Goal: Information Seeking & Learning: Learn about a topic

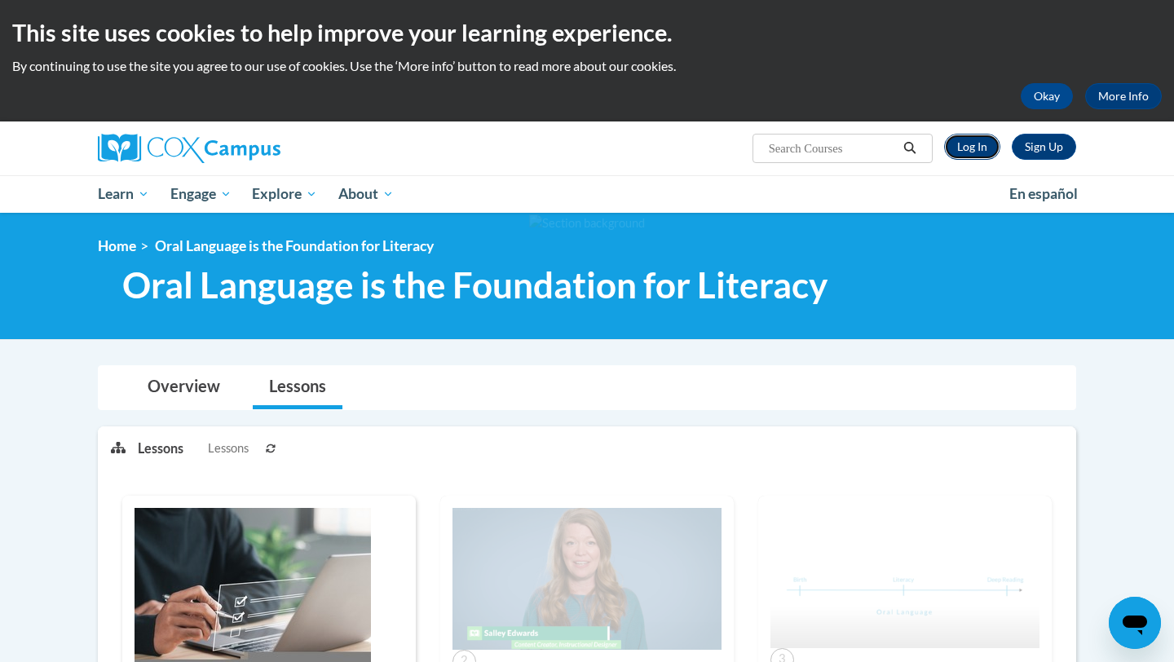
click at [530, 155] on link "Log In" at bounding box center [972, 147] width 56 height 26
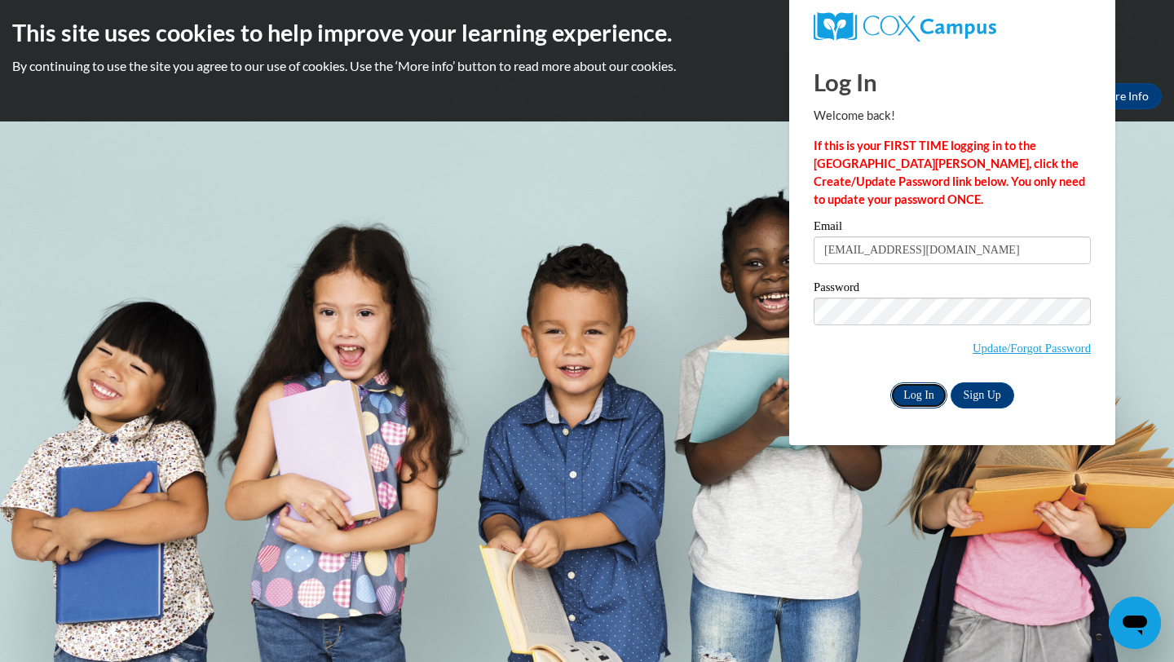
click at [921, 387] on input "Log In" at bounding box center [919, 395] width 57 height 26
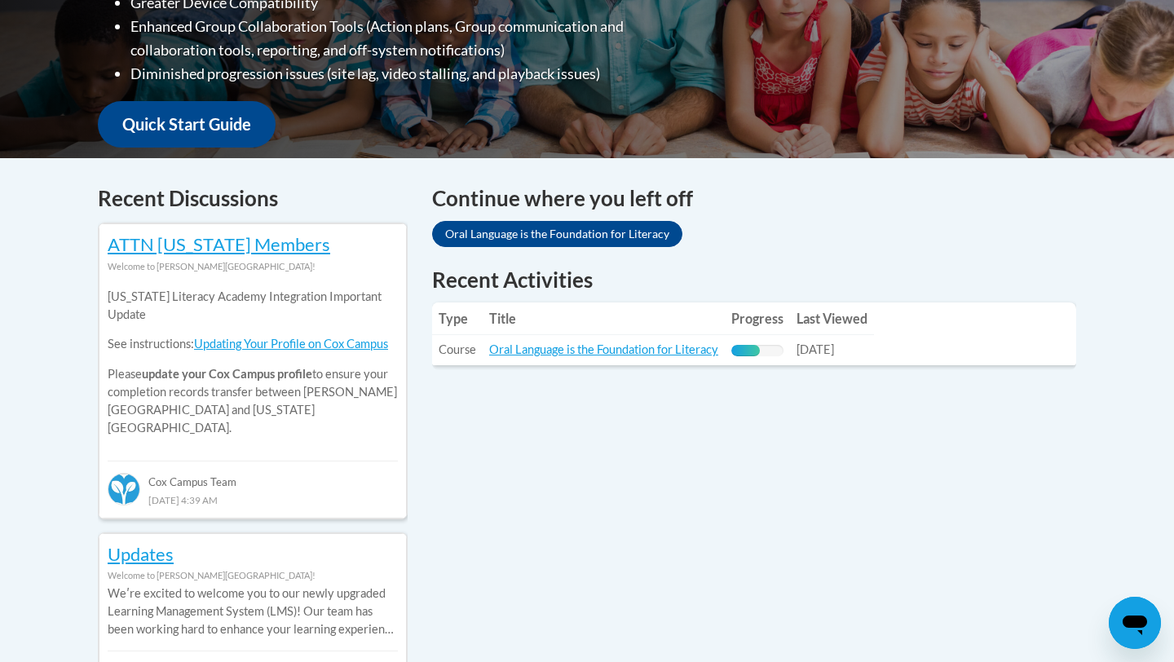
scroll to position [546, 0]
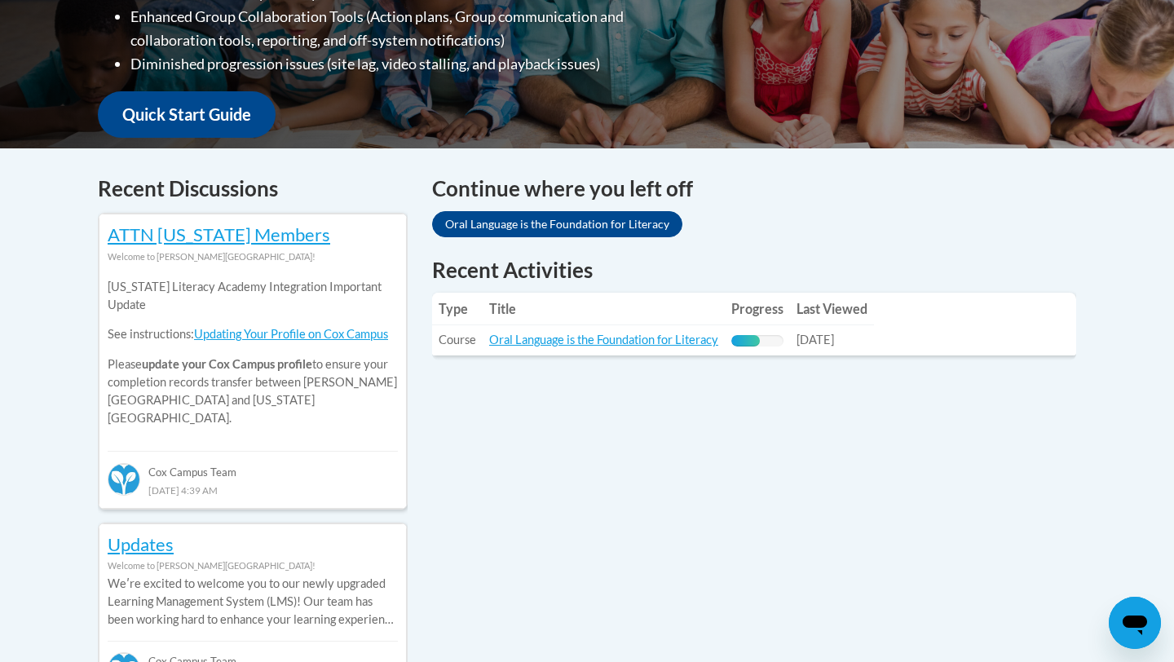
click at [767, 334] on td "Progress: 55% Complete" at bounding box center [757, 340] width 65 height 30
click at [701, 343] on link "Oral Language is the Foundation for Literacy" at bounding box center [603, 340] width 229 height 14
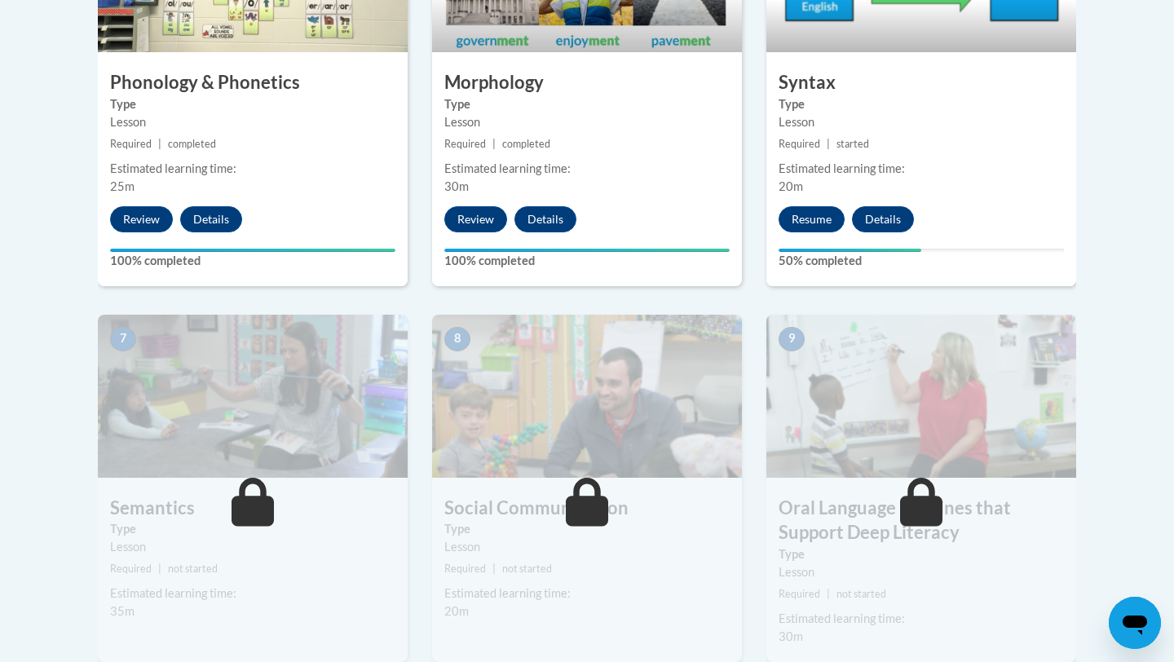
scroll to position [1154, 0]
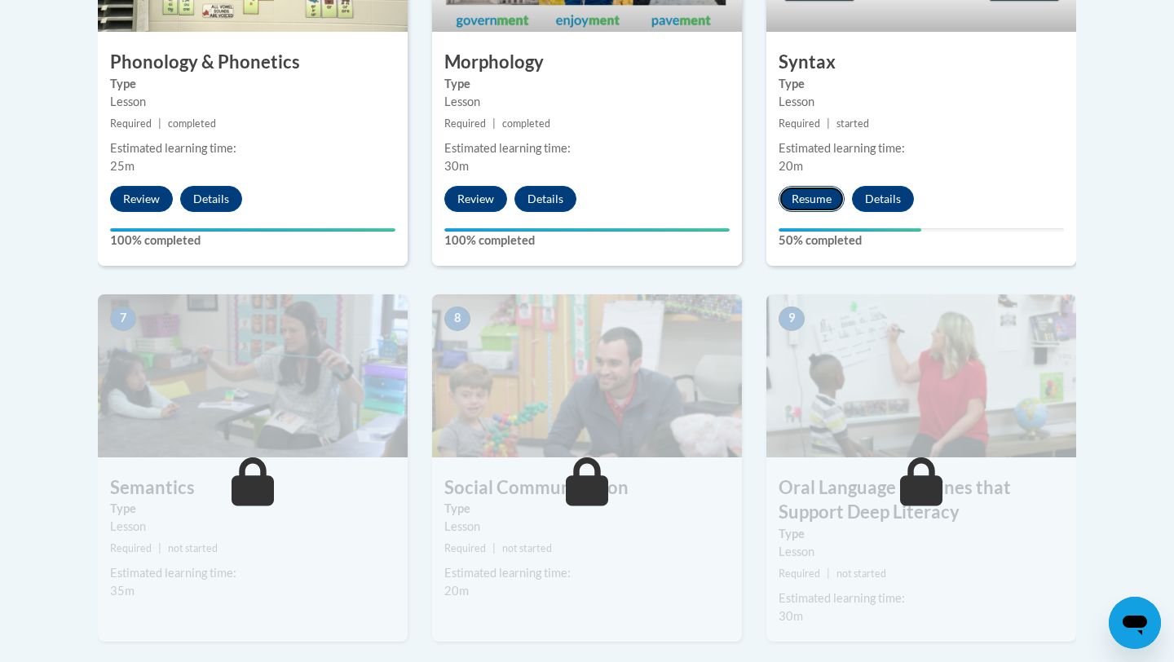
click at [810, 206] on button "Resume" at bounding box center [812, 199] width 66 height 26
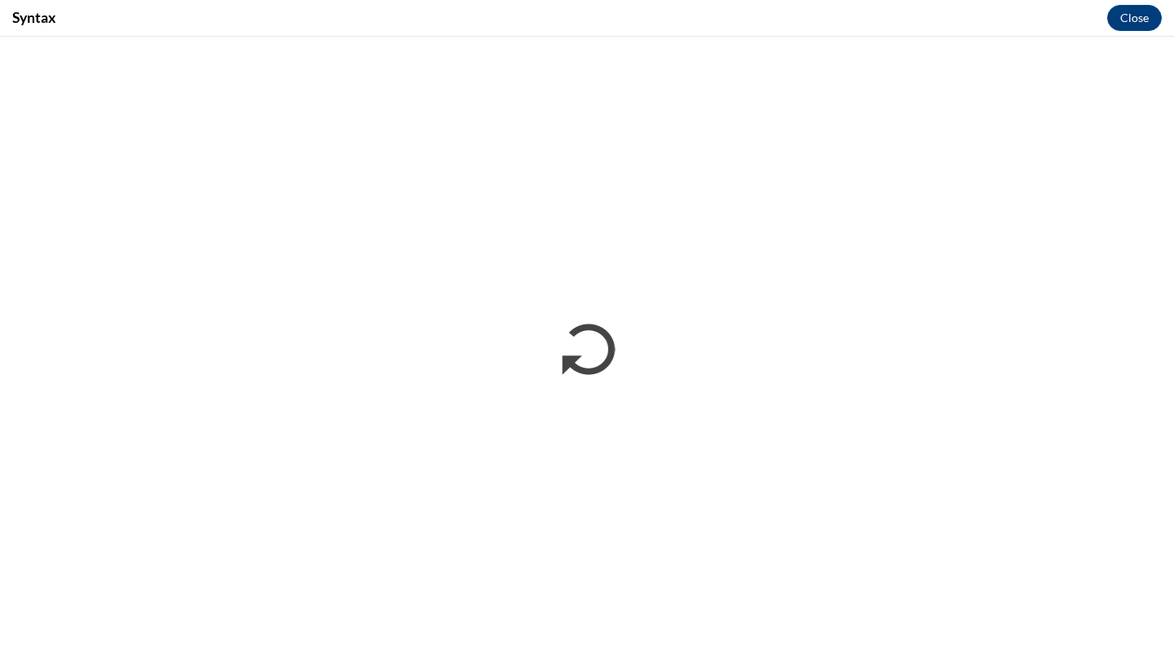
scroll to position [0, 0]
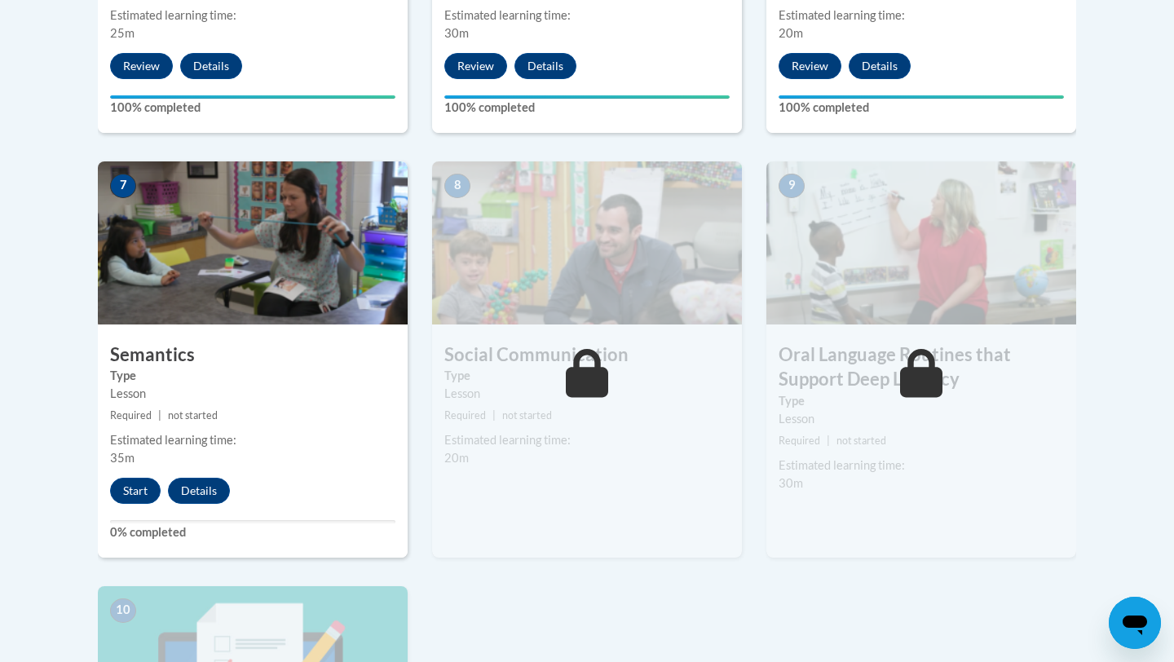
scroll to position [1360, 0]
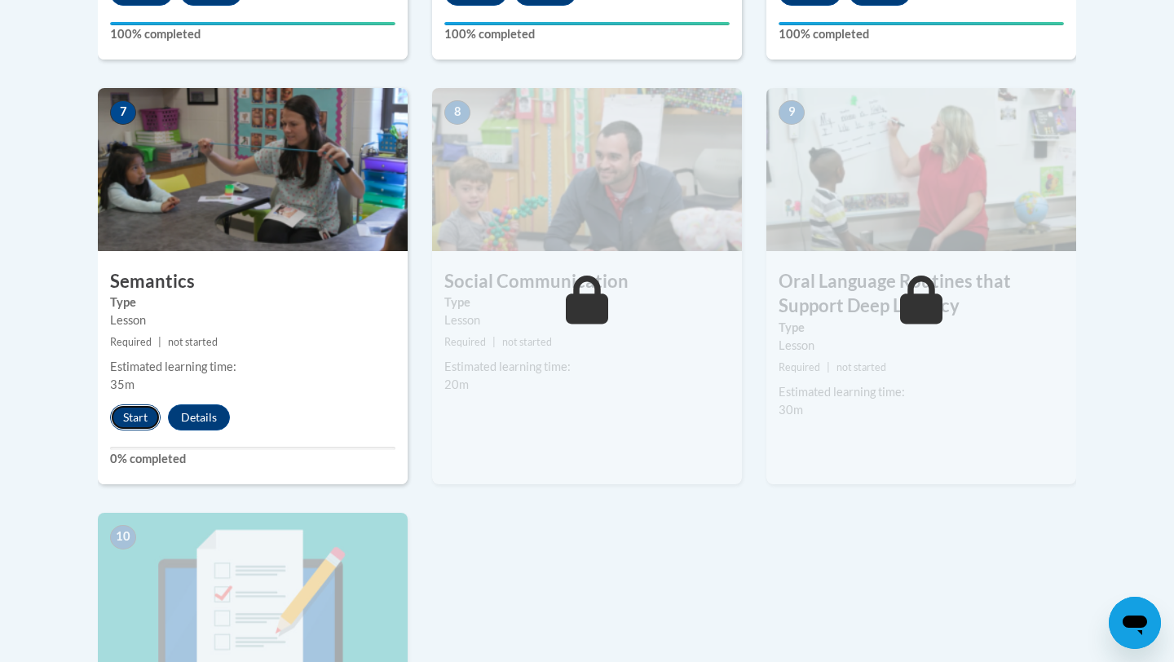
click at [131, 427] on button "Start" at bounding box center [135, 417] width 51 height 26
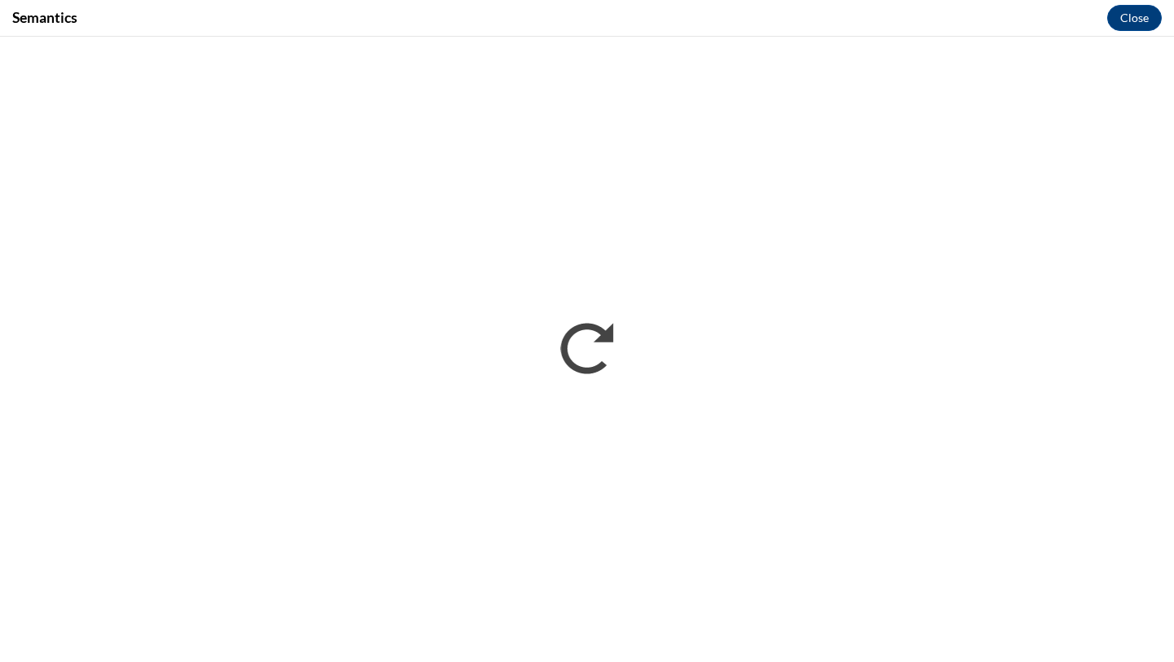
scroll to position [0, 0]
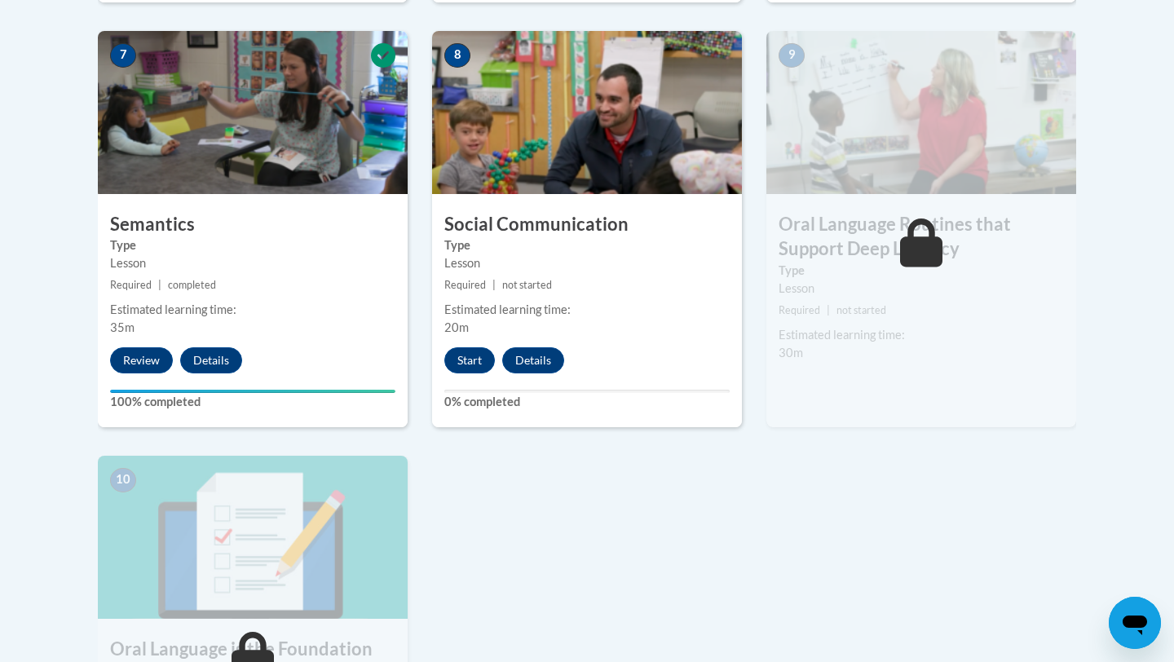
scroll to position [1431, 0]
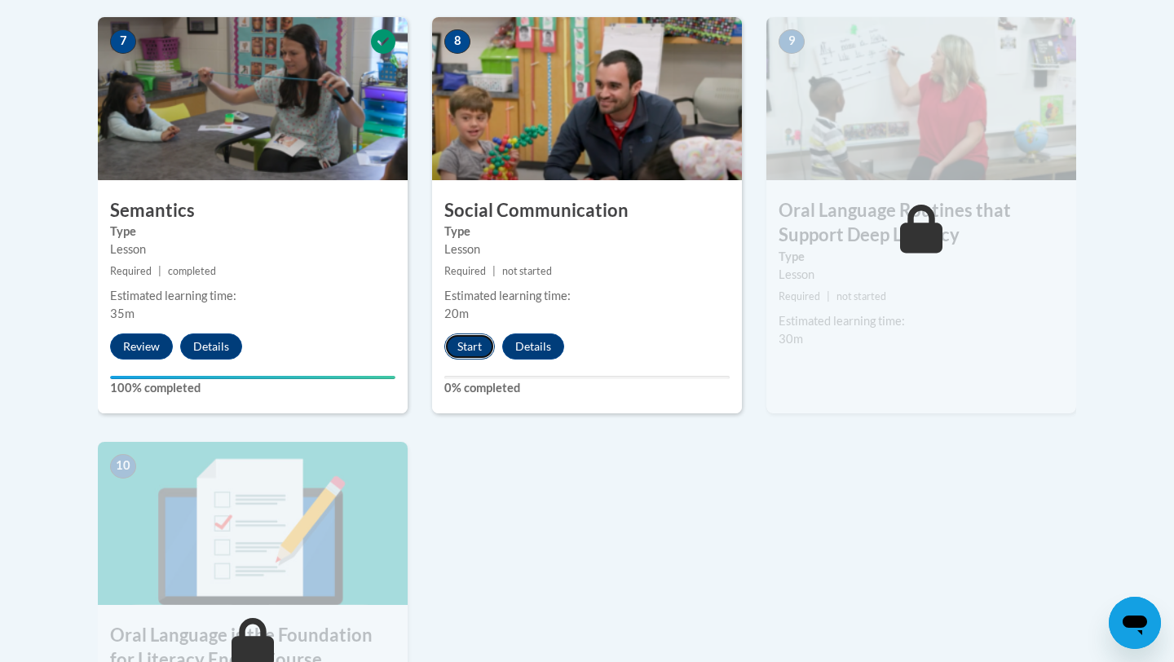
click at [480, 338] on button "Start" at bounding box center [469, 347] width 51 height 26
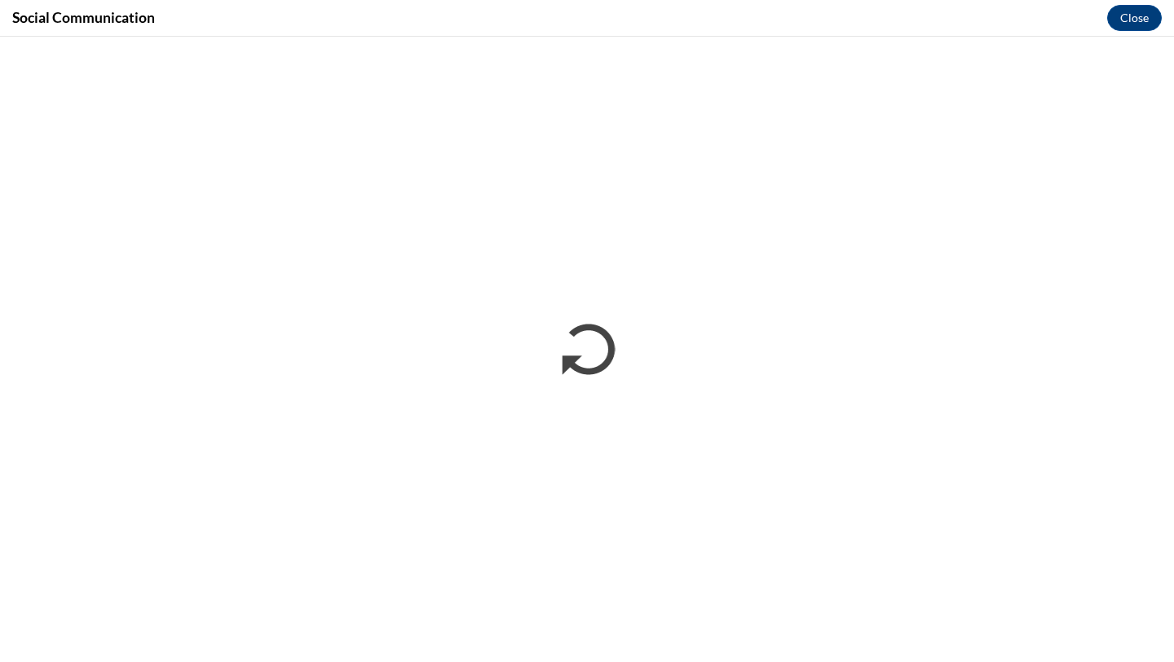
scroll to position [0, 0]
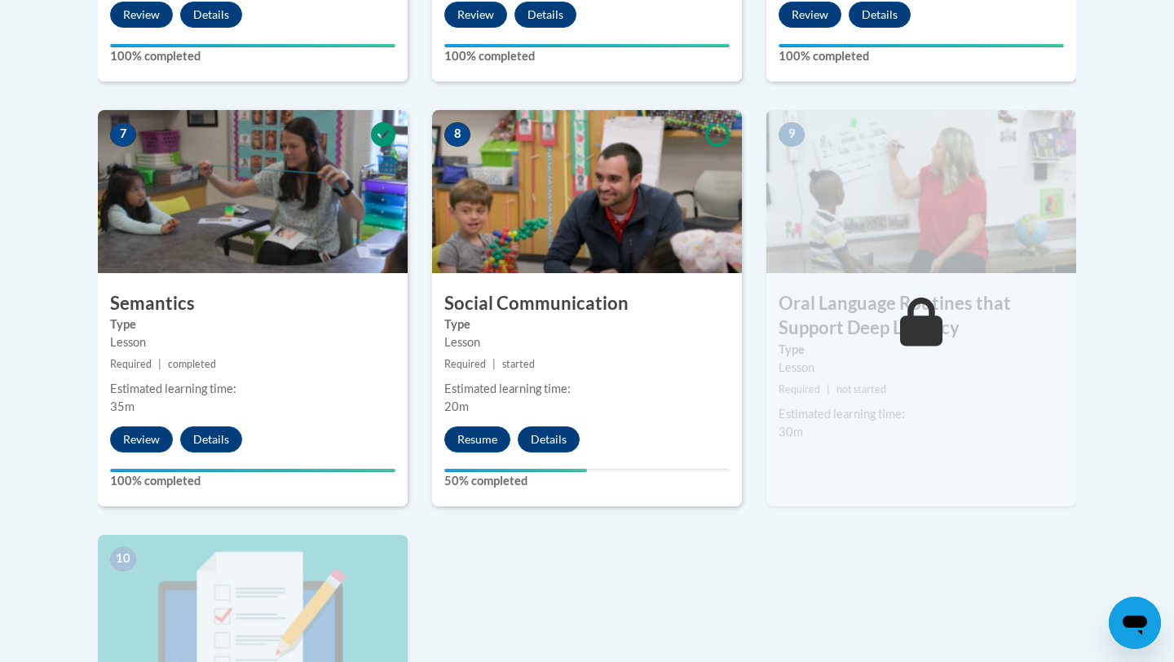
scroll to position [1404, 0]
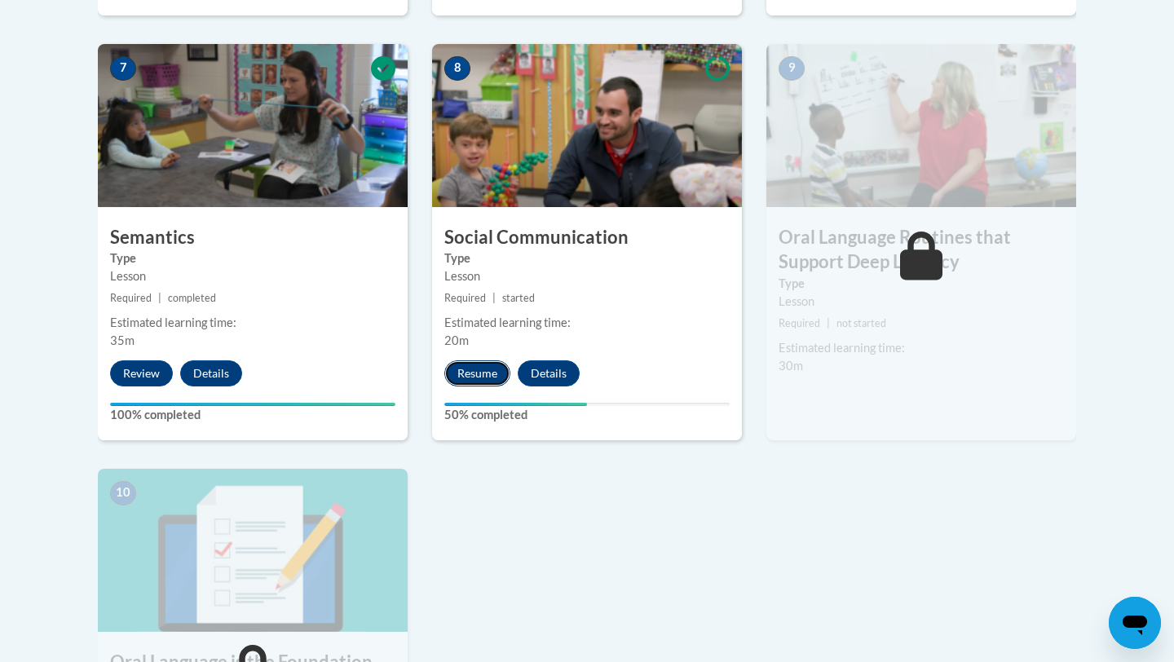
click at [489, 373] on button "Resume" at bounding box center [477, 373] width 66 height 26
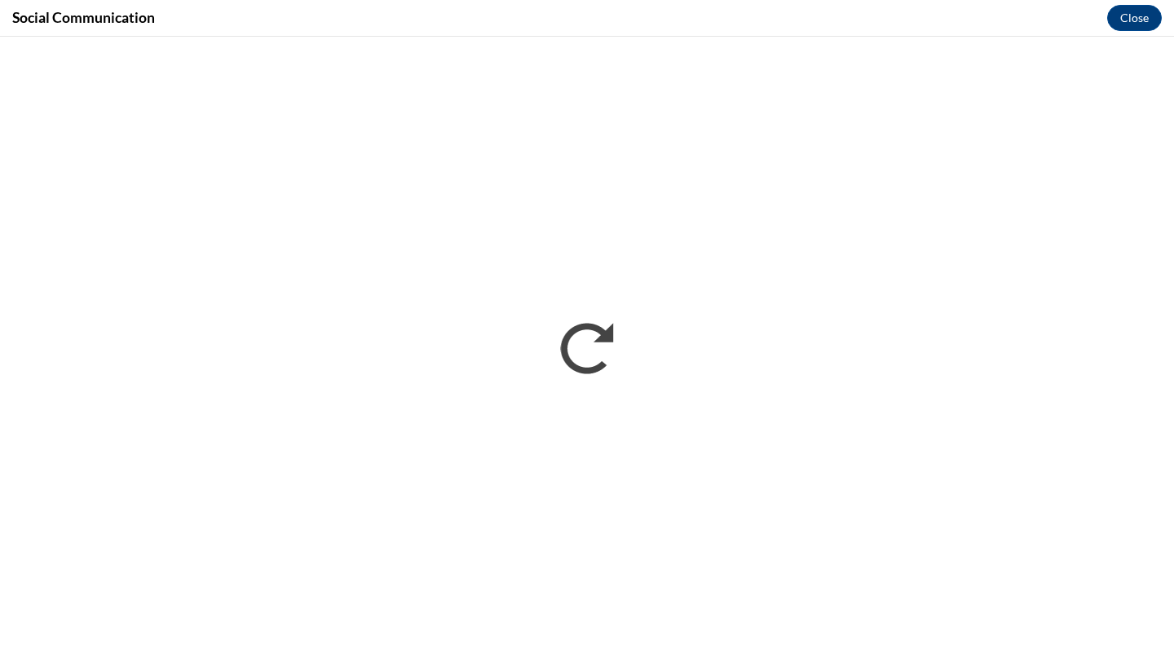
scroll to position [0, 0]
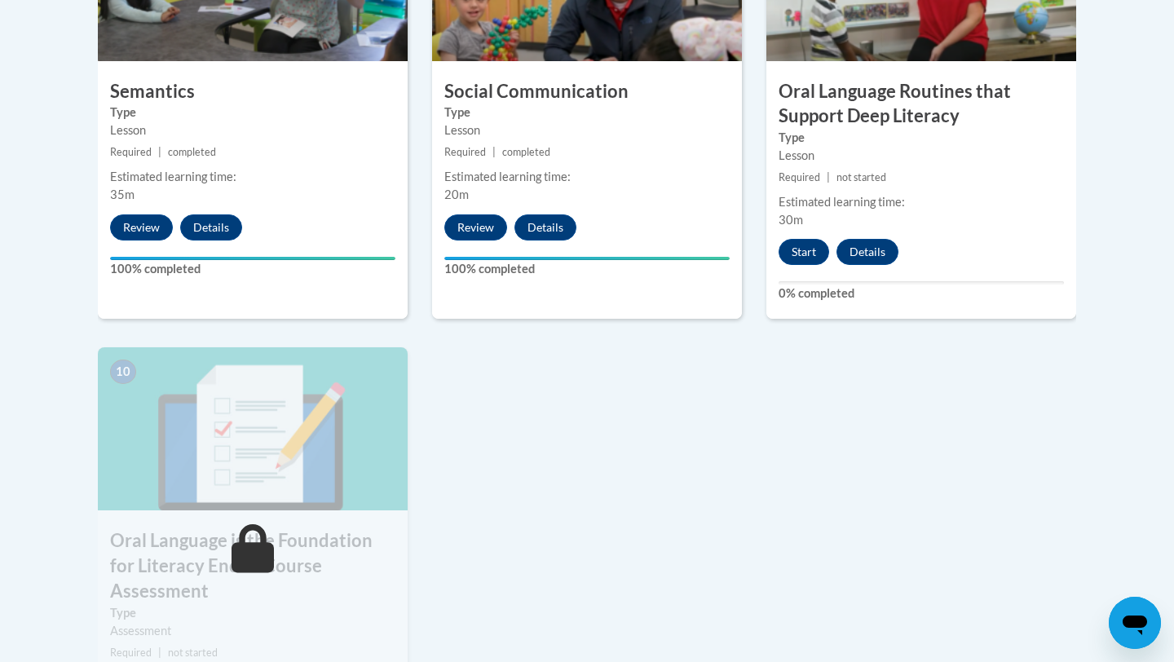
scroll to position [1531, 0]
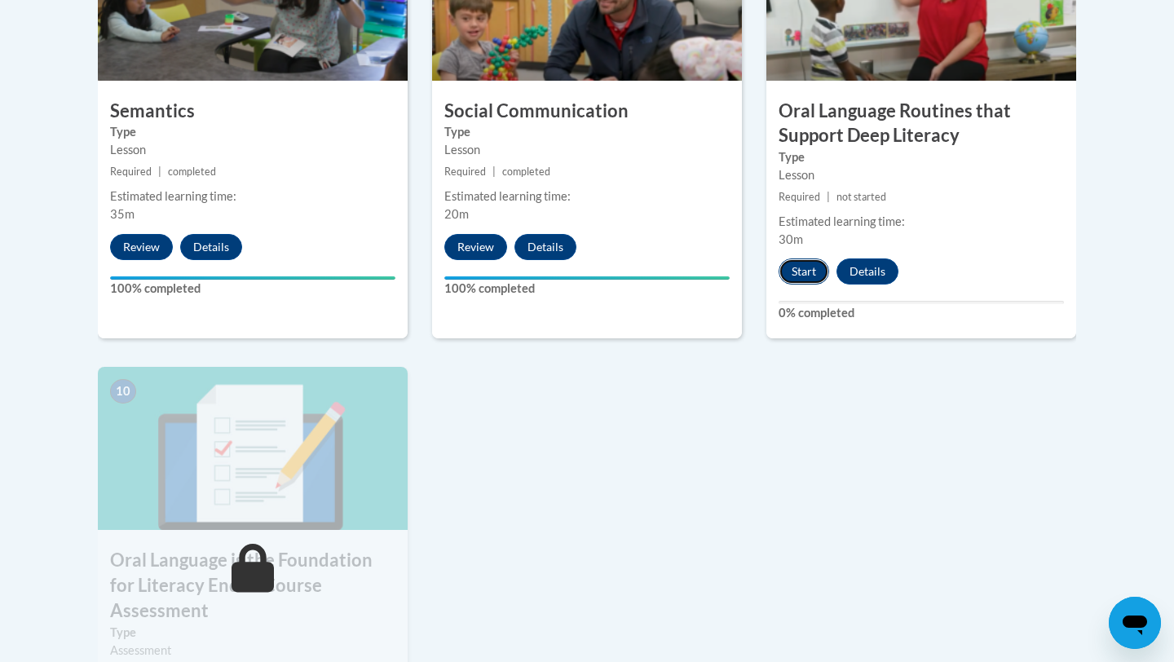
click at [807, 276] on button "Start" at bounding box center [804, 272] width 51 height 26
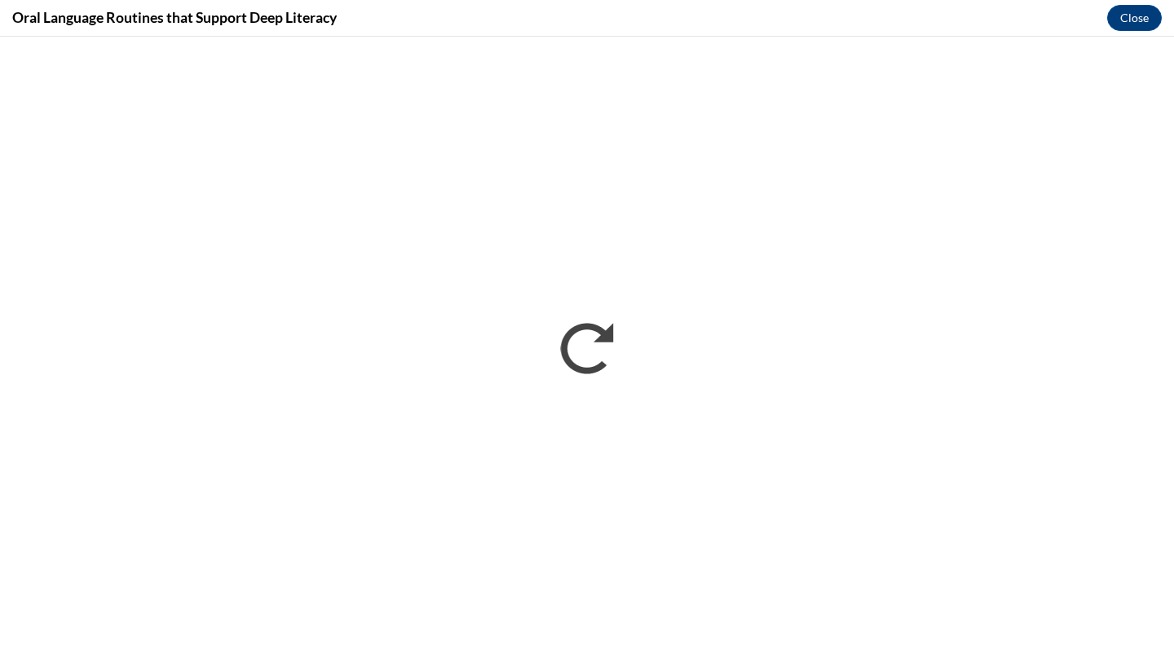
scroll to position [0, 0]
